Goal: Navigation & Orientation: Find specific page/section

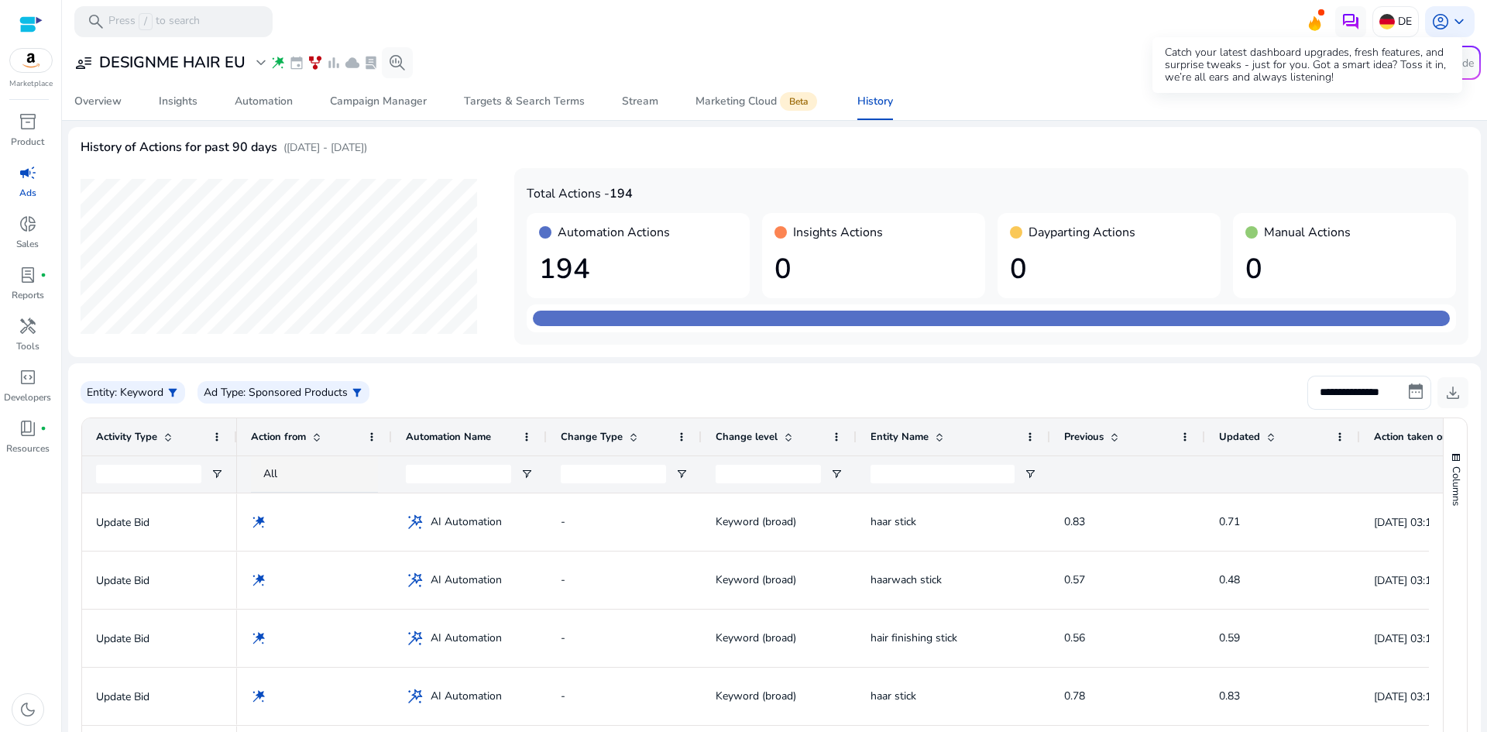
click at [1310, 16] on icon at bounding box center [1313, 20] width 23 height 22
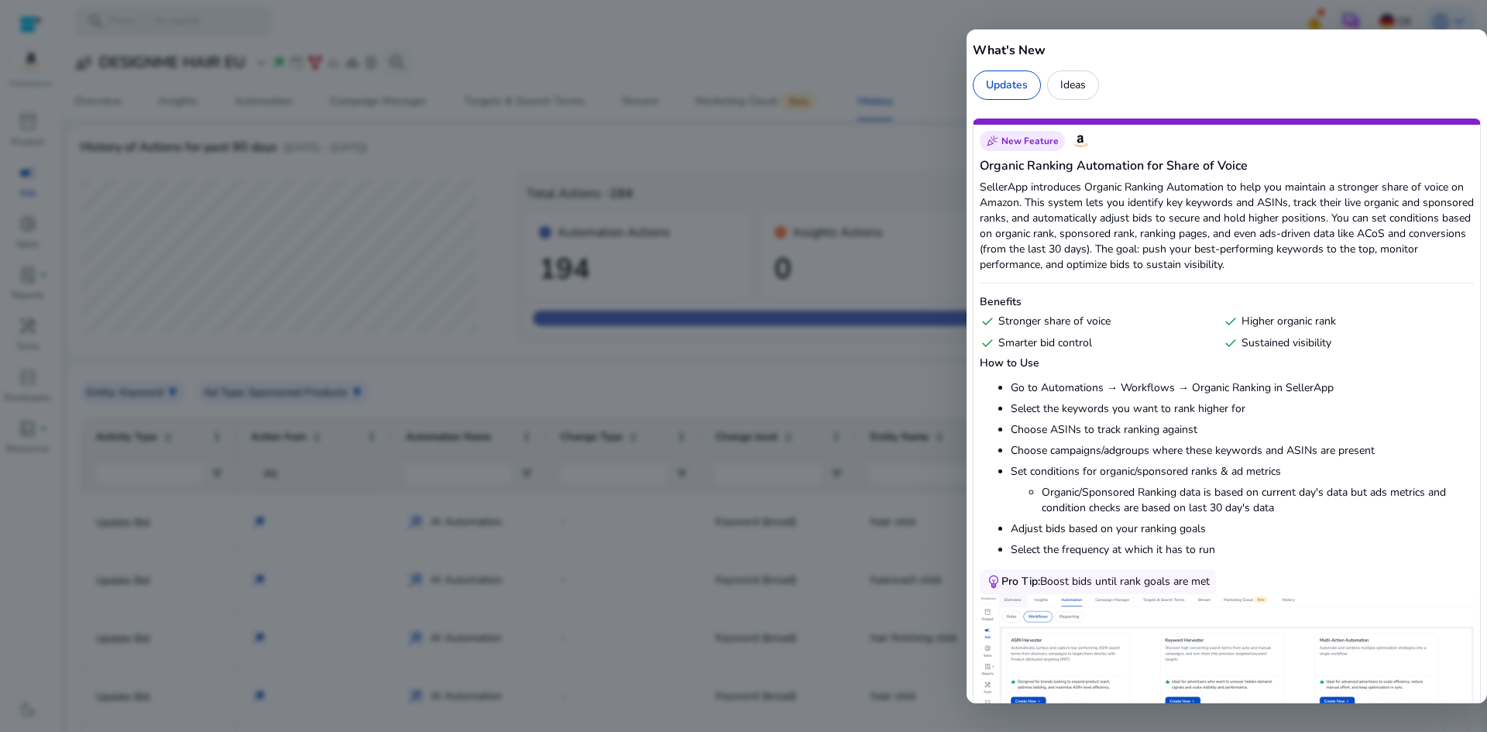
click at [905, 26] on div at bounding box center [743, 366] width 1487 height 732
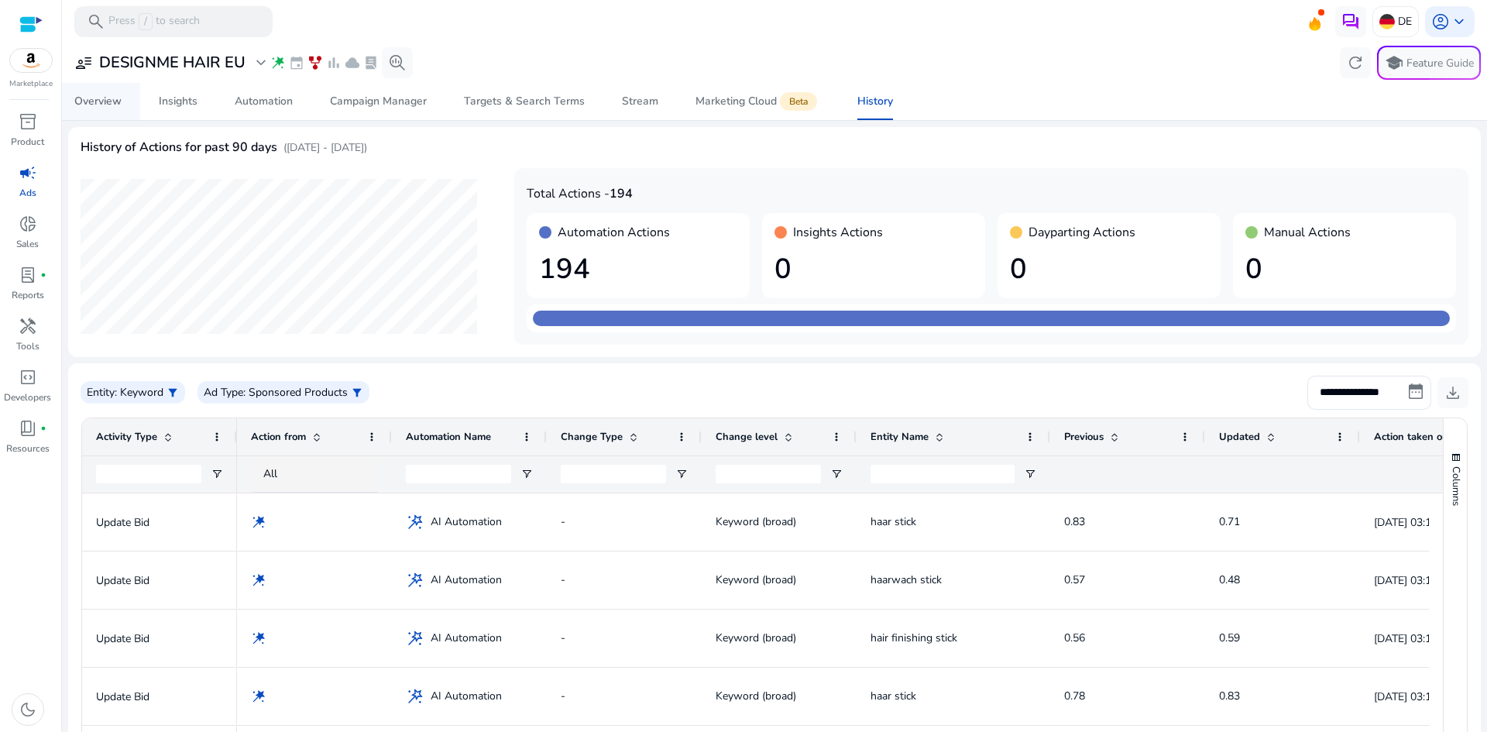
click at [106, 106] on div "Overview" at bounding box center [97, 101] width 47 height 11
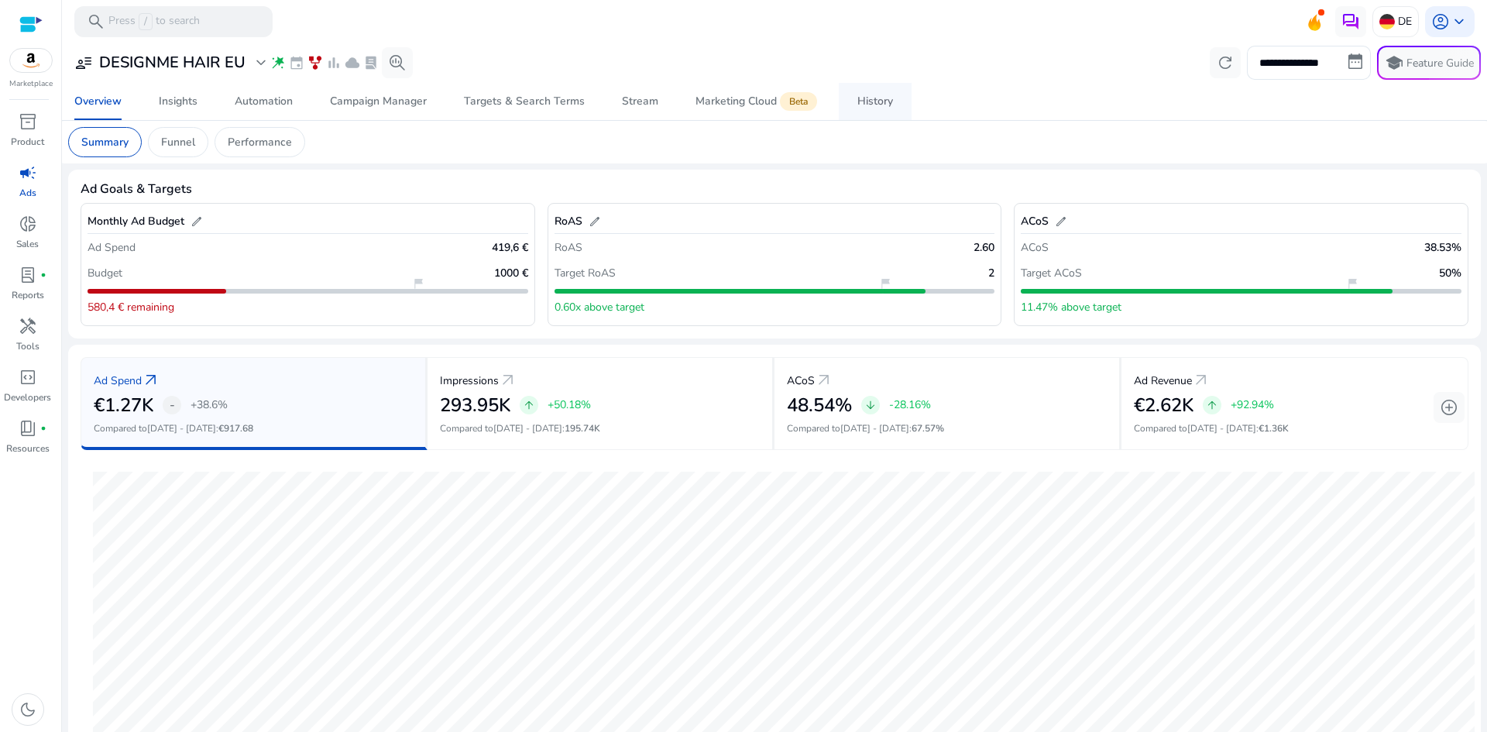
click at [873, 111] on span "History" at bounding box center [875, 101] width 36 height 37
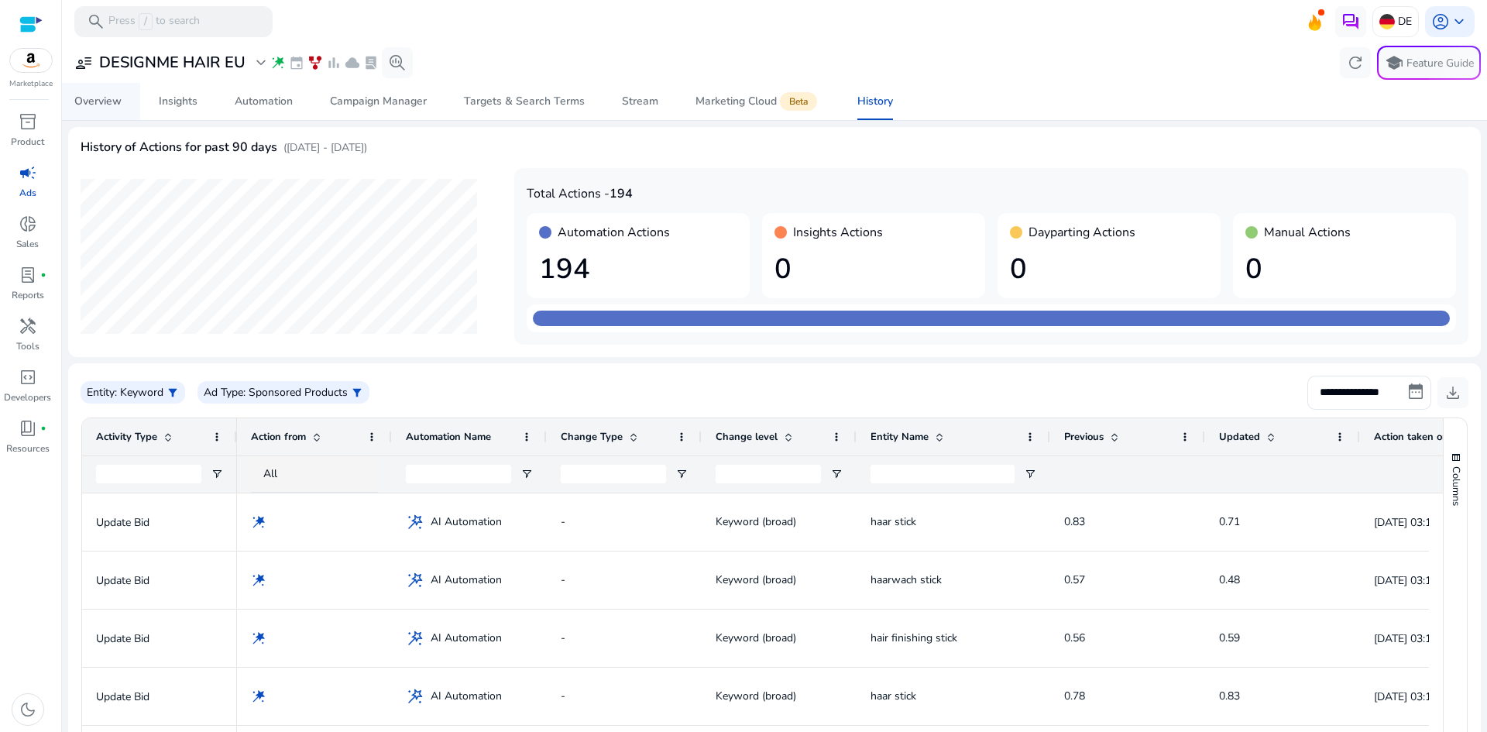
click at [98, 99] on div "Overview" at bounding box center [97, 101] width 47 height 11
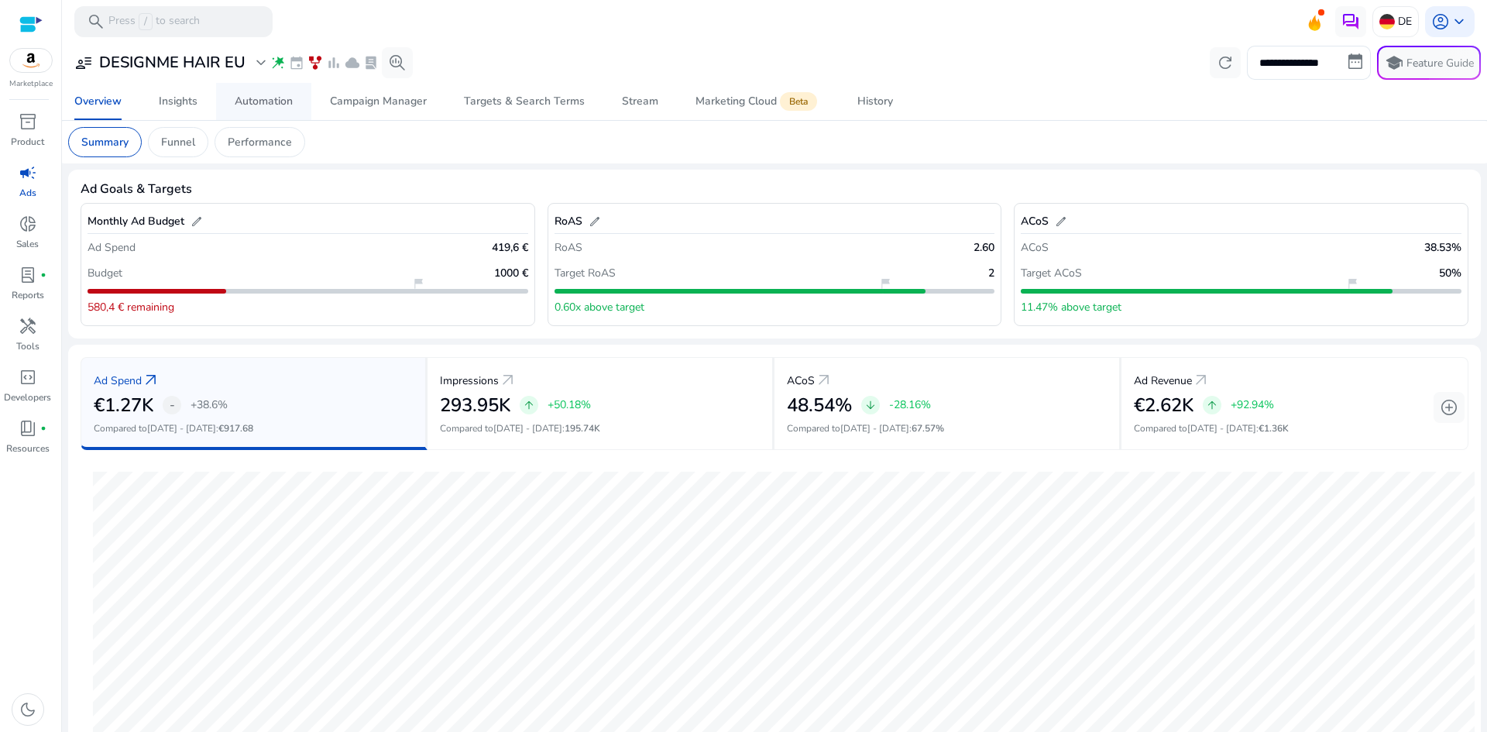
click at [256, 105] on div "Automation" at bounding box center [264, 101] width 58 height 11
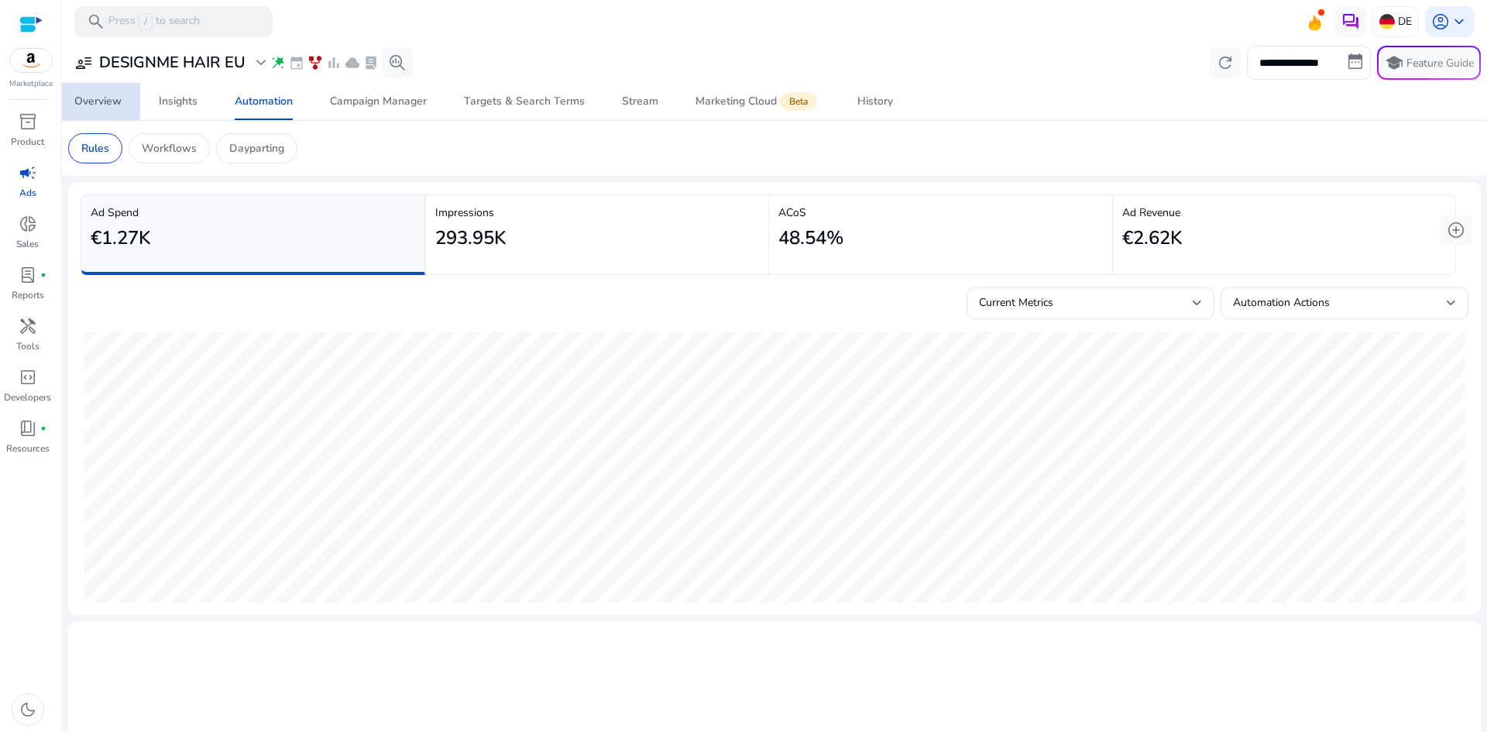
click at [107, 102] on div "Overview" at bounding box center [97, 101] width 47 height 11
